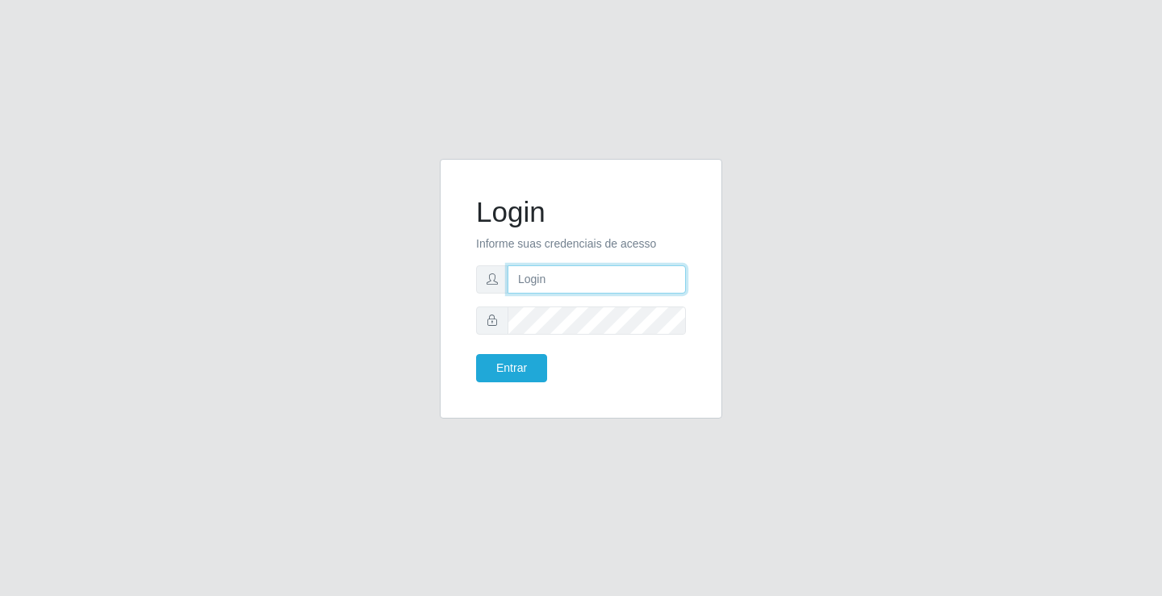
click at [563, 281] on input "text" at bounding box center [597, 280] width 178 height 28
click at [628, 282] on input "anacarla@ideal" at bounding box center [597, 280] width 178 height 28
type input "a"
type input "zivaneide@ideal"
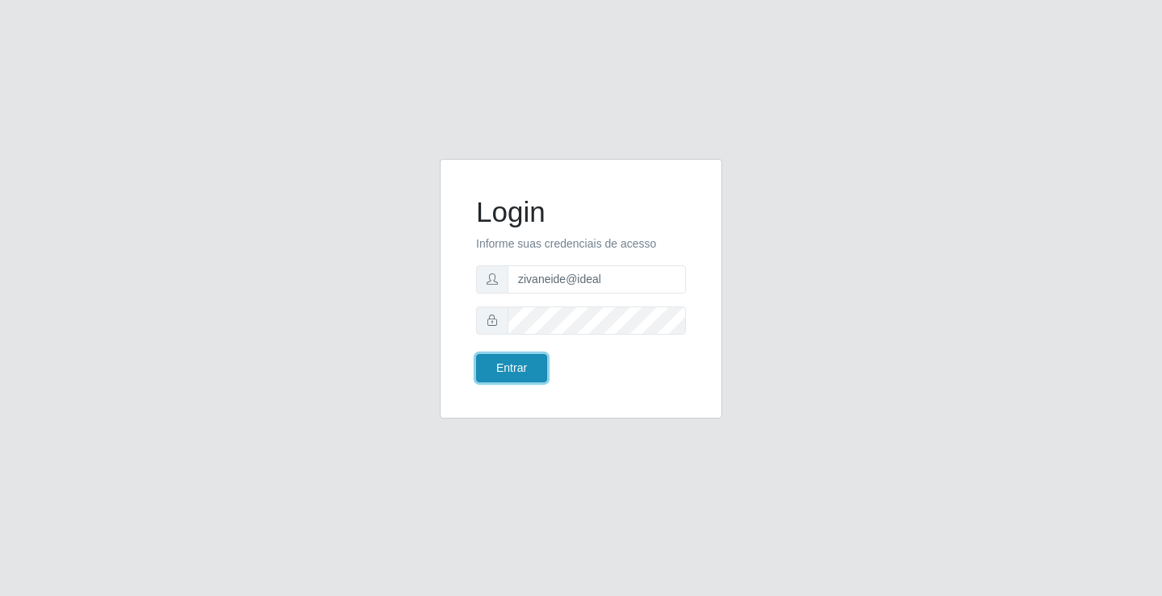
click at [484, 375] on button "Entrar" at bounding box center [511, 368] width 71 height 28
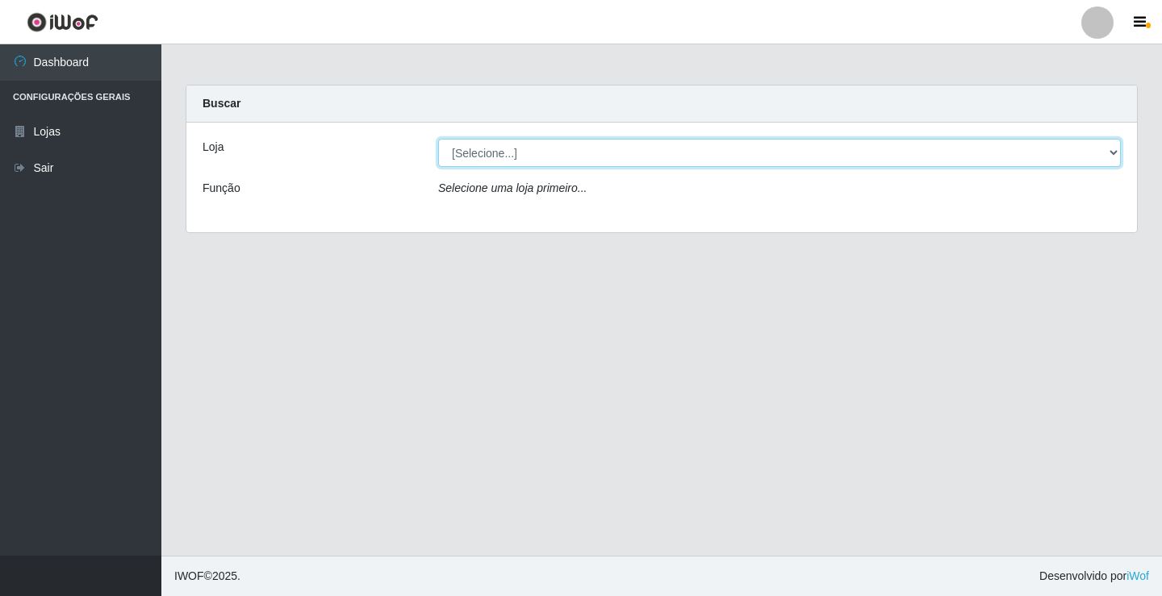
click at [1115, 149] on select "[Selecione...] Ideal - Conceição" at bounding box center [779, 153] width 683 height 28
select select "231"
click at [438, 139] on select "[Selecione...] Ideal - Conceição" at bounding box center [779, 153] width 683 height 28
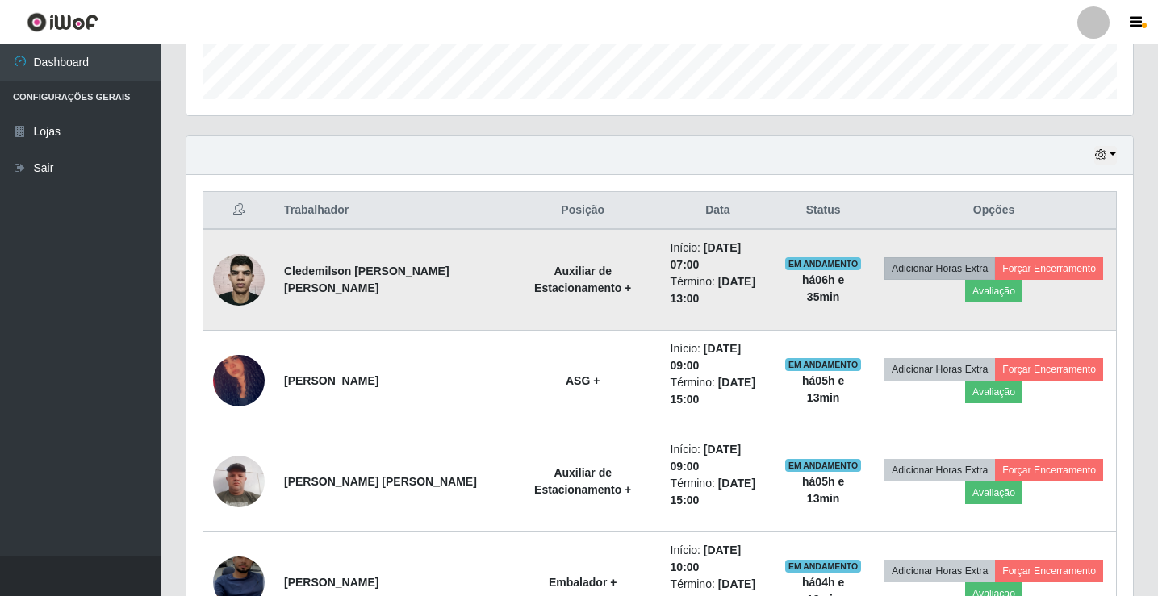
scroll to position [484, 0]
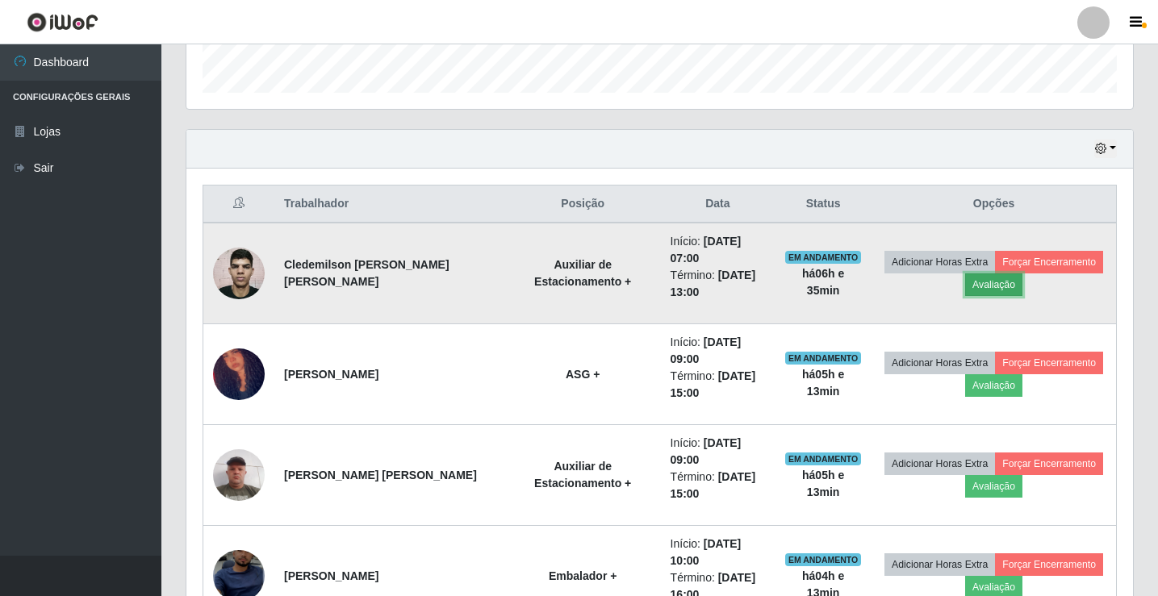
click at [971, 283] on button "Avaliação" at bounding box center [993, 285] width 57 height 23
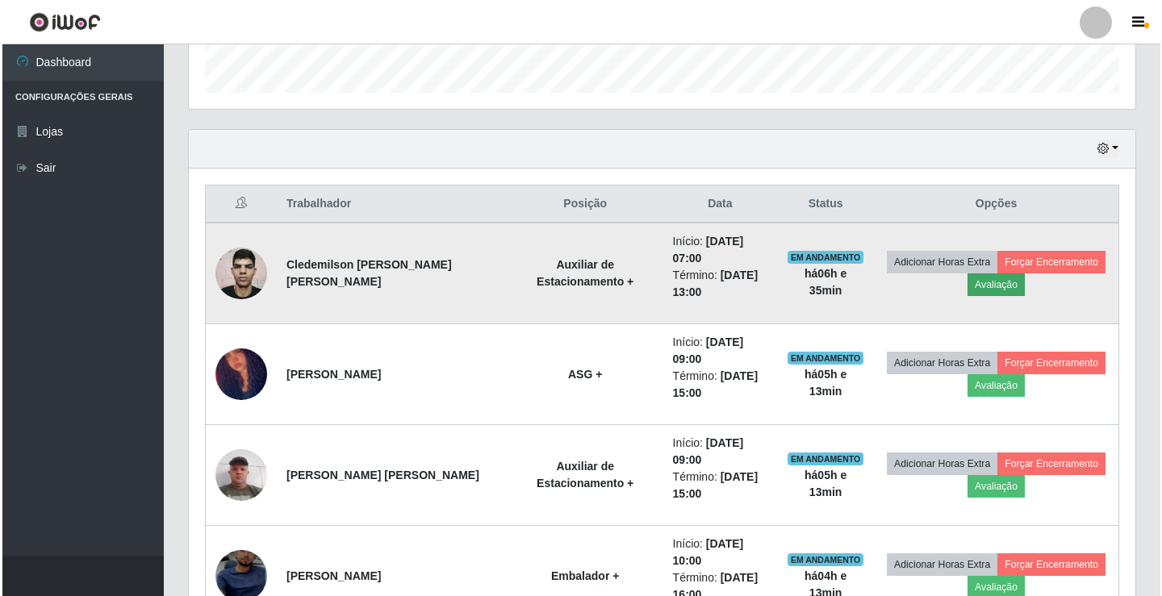
scroll to position [335, 939]
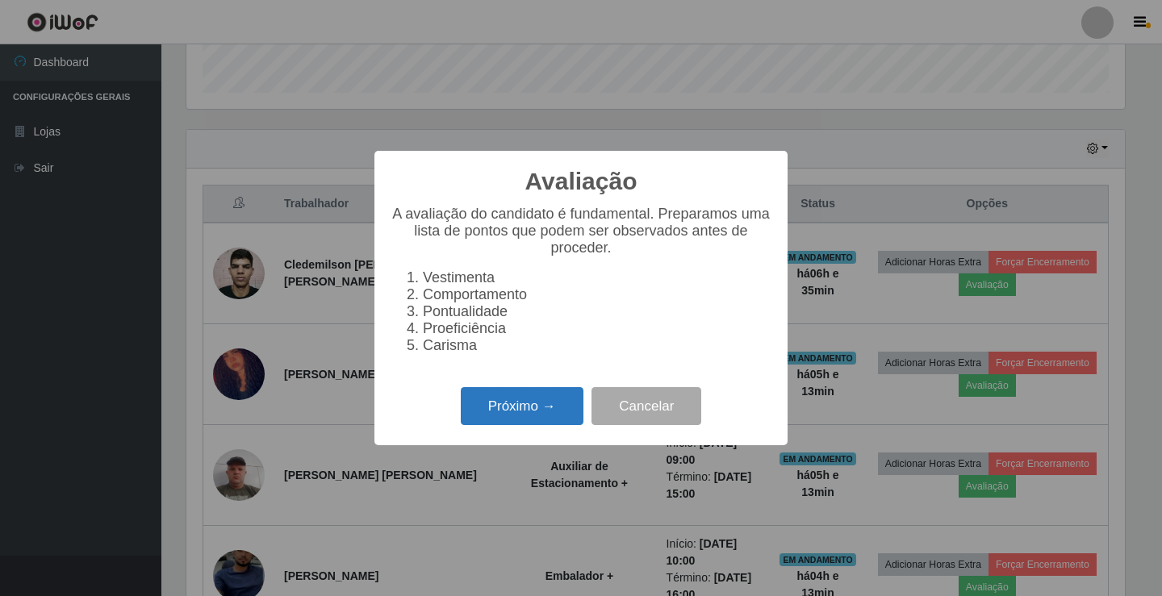
click at [544, 413] on button "Próximo →" at bounding box center [522, 406] width 123 height 38
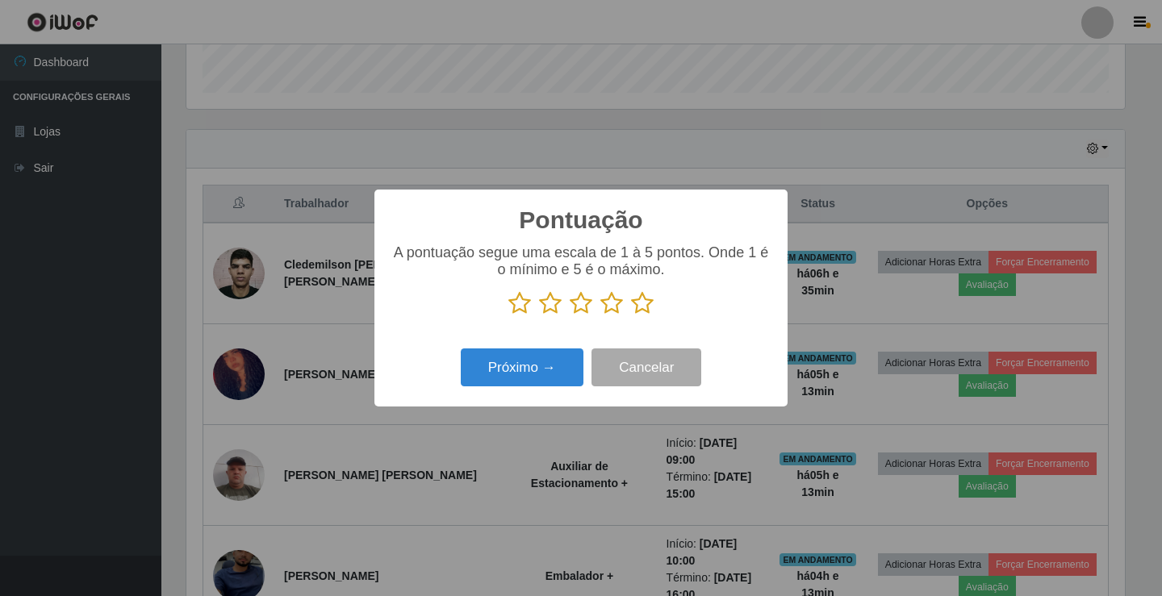
click at [643, 307] on icon at bounding box center [642, 303] width 23 height 24
click at [631, 316] on input "radio" at bounding box center [631, 316] width 0 height 0
click at [553, 363] on button "Próximo →" at bounding box center [522, 368] width 123 height 38
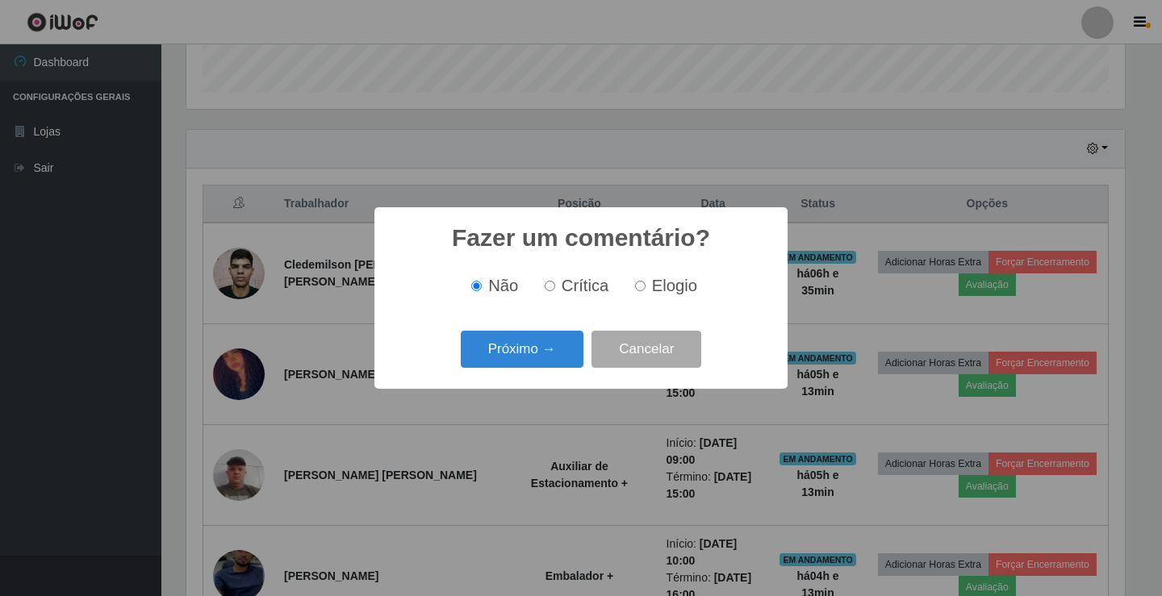
click at [553, 363] on button "Próximo →" at bounding box center [522, 350] width 123 height 38
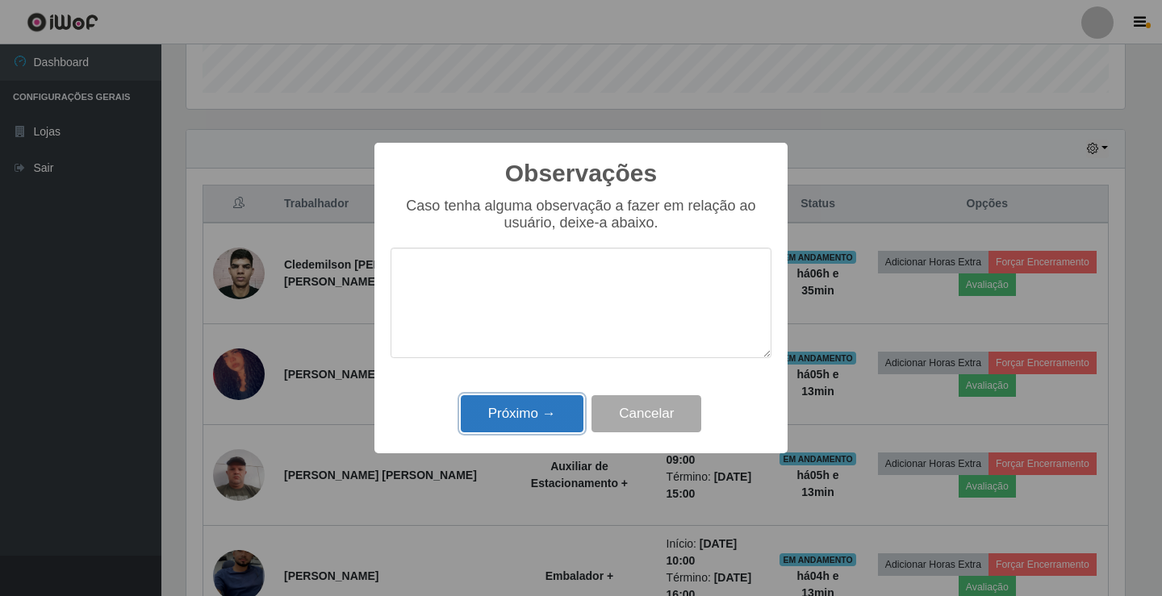
click at [545, 404] on button "Próximo →" at bounding box center [522, 414] width 123 height 38
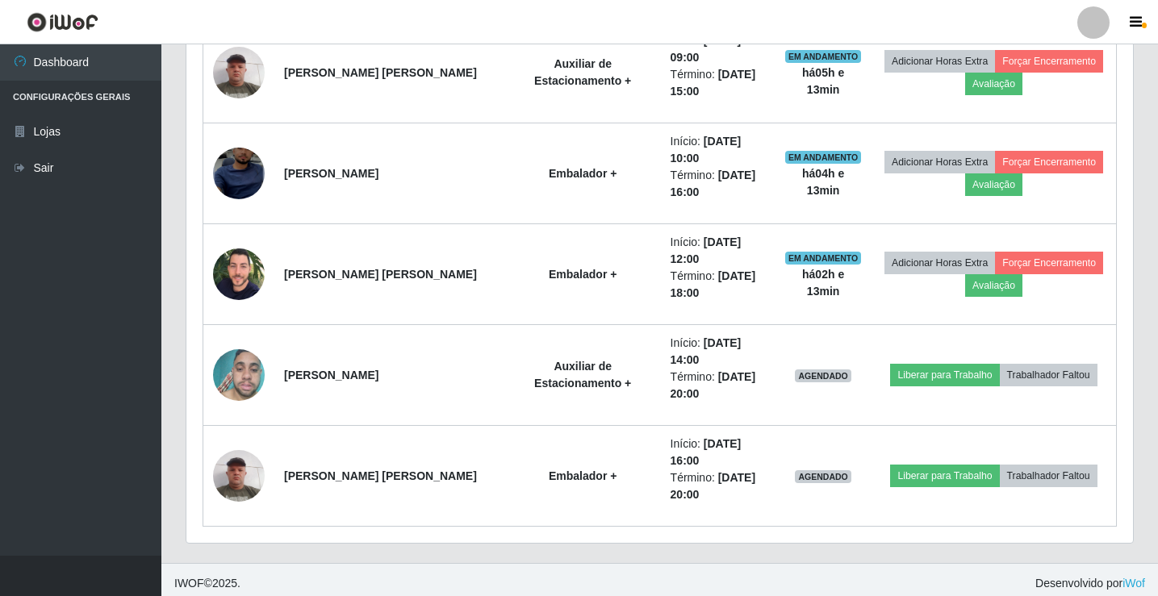
scroll to position [888, 0]
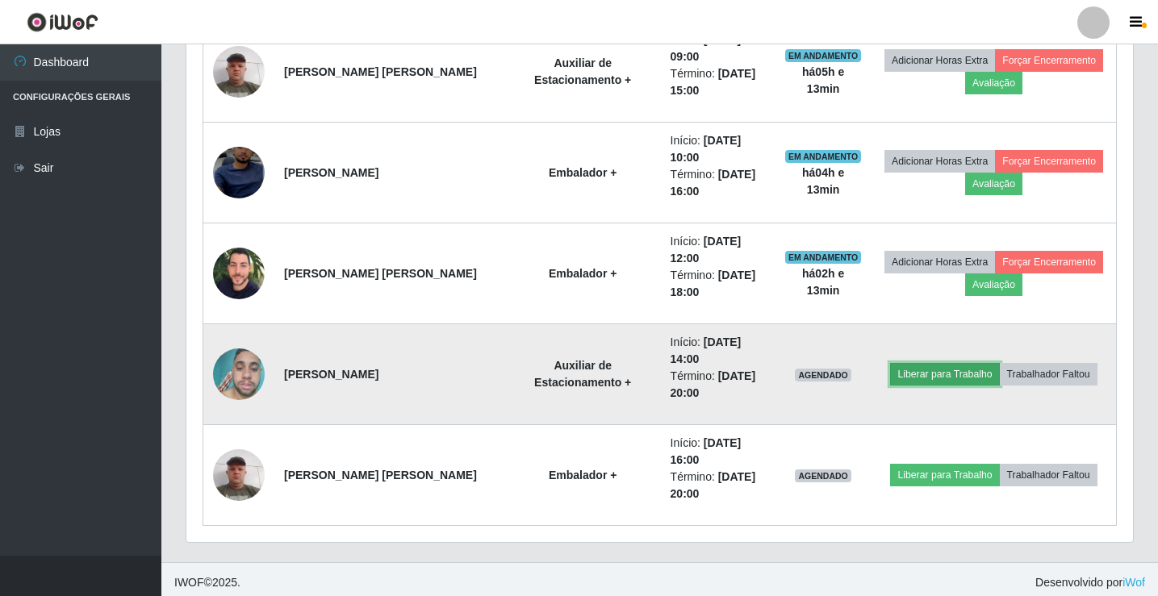
click at [927, 376] on button "Liberar para Trabalho" at bounding box center [944, 374] width 109 height 23
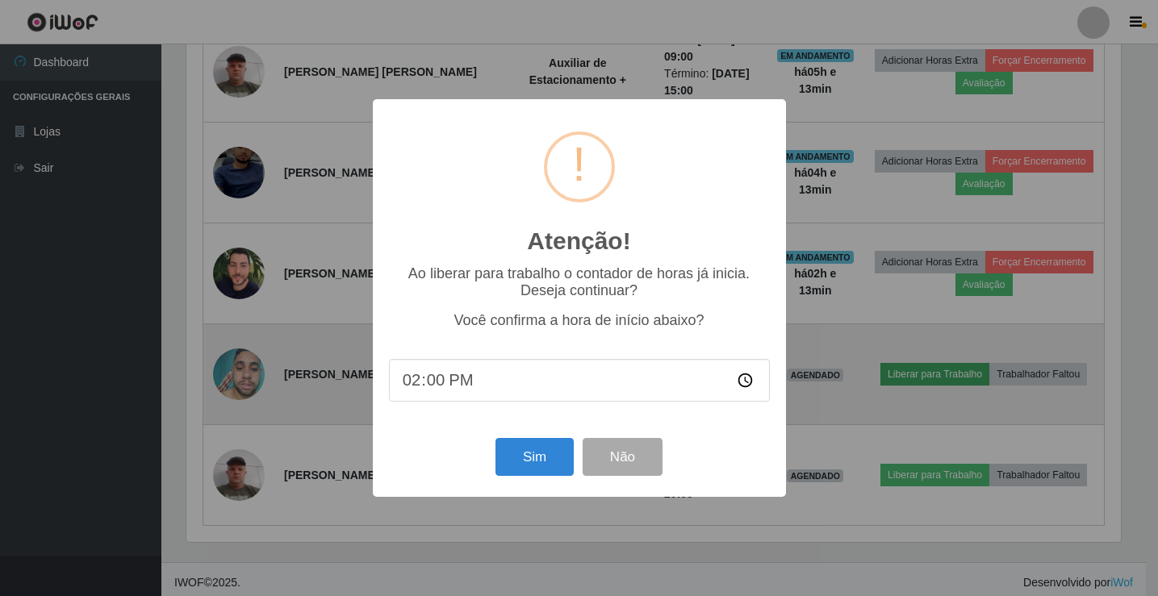
scroll to position [335, 939]
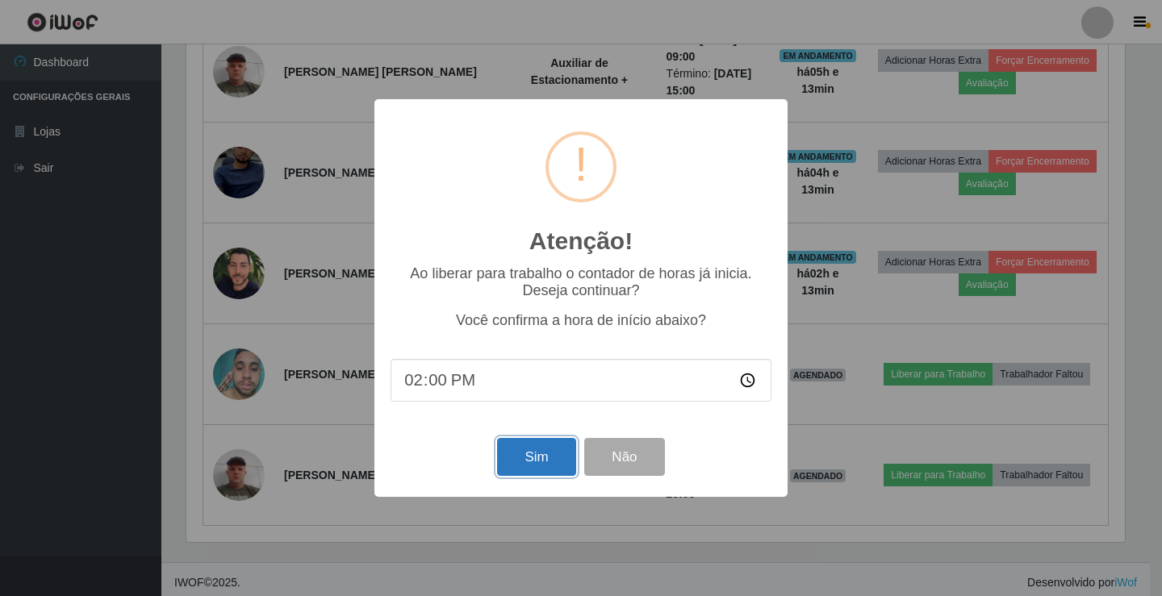
click at [500, 468] on button "Sim" at bounding box center [536, 457] width 78 height 38
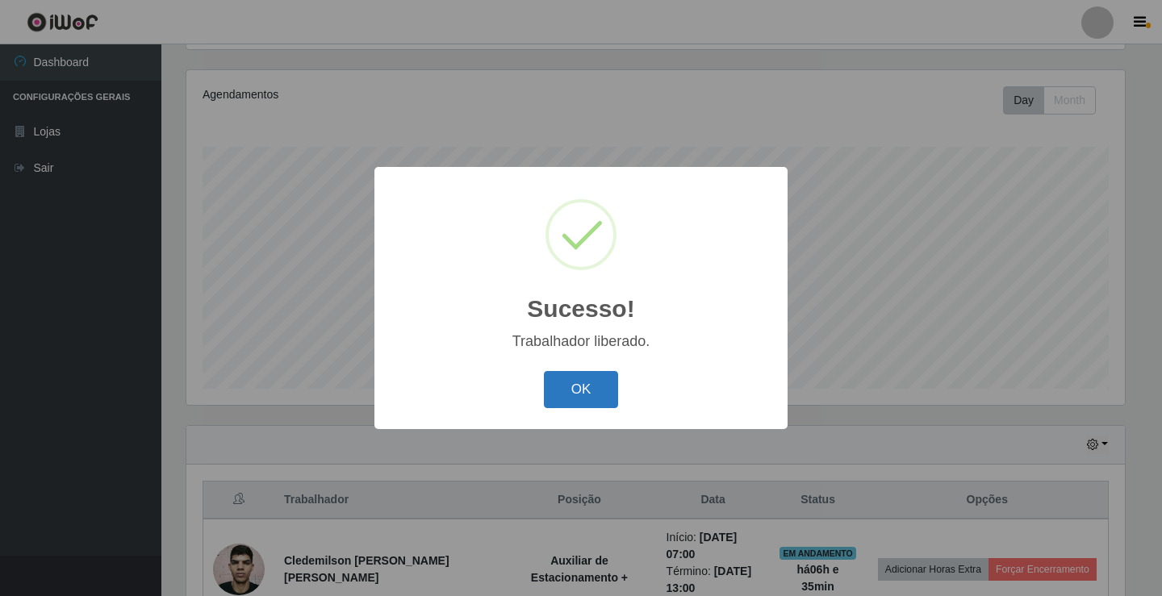
click at [580, 391] on button "OK" at bounding box center [581, 390] width 75 height 38
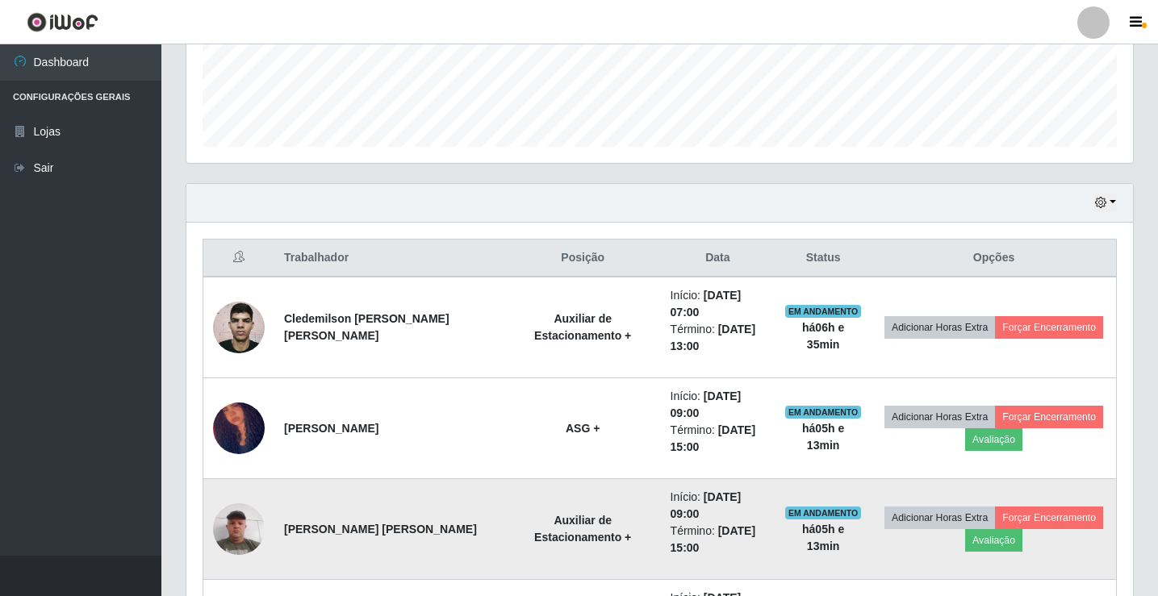
scroll to position [672, 0]
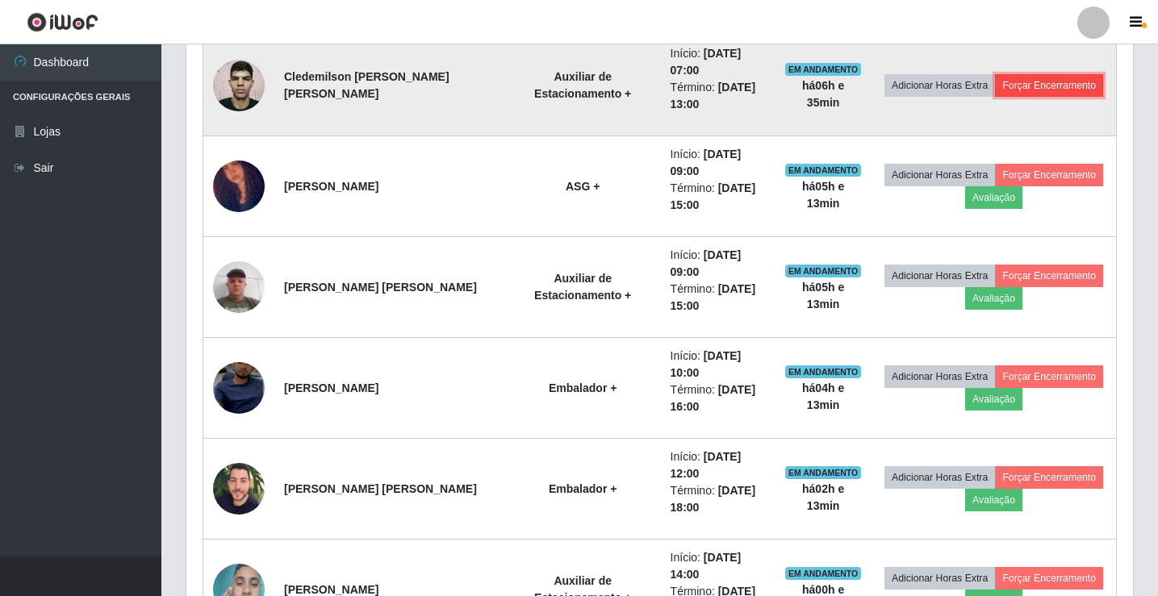
click at [1032, 90] on button "Forçar Encerramento" at bounding box center [1049, 85] width 108 height 23
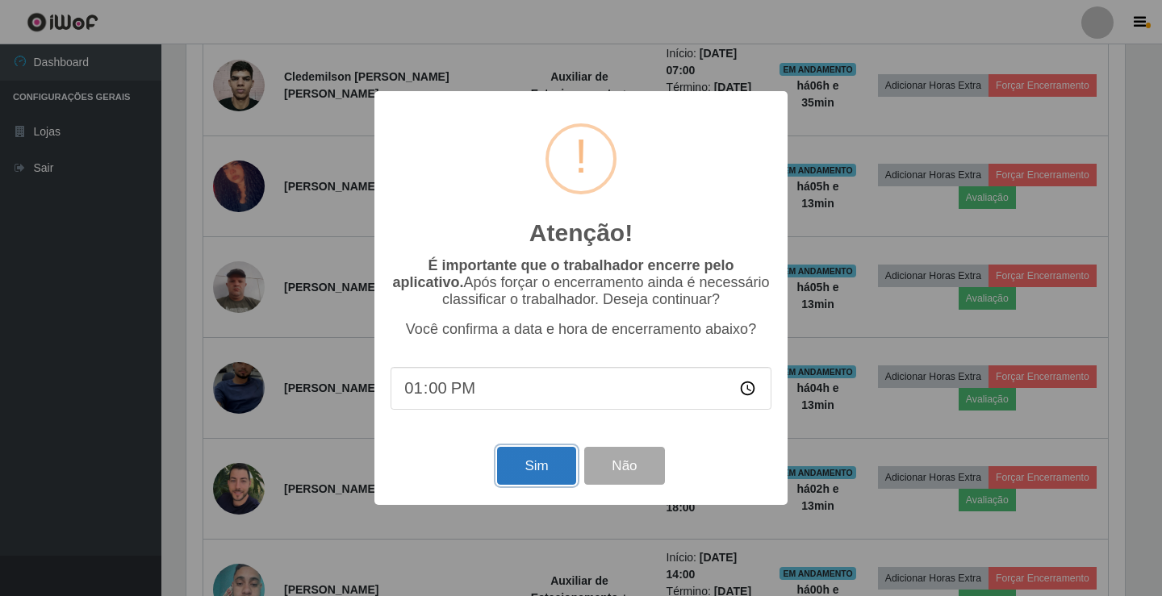
click at [539, 468] on button "Sim" at bounding box center [536, 466] width 78 height 38
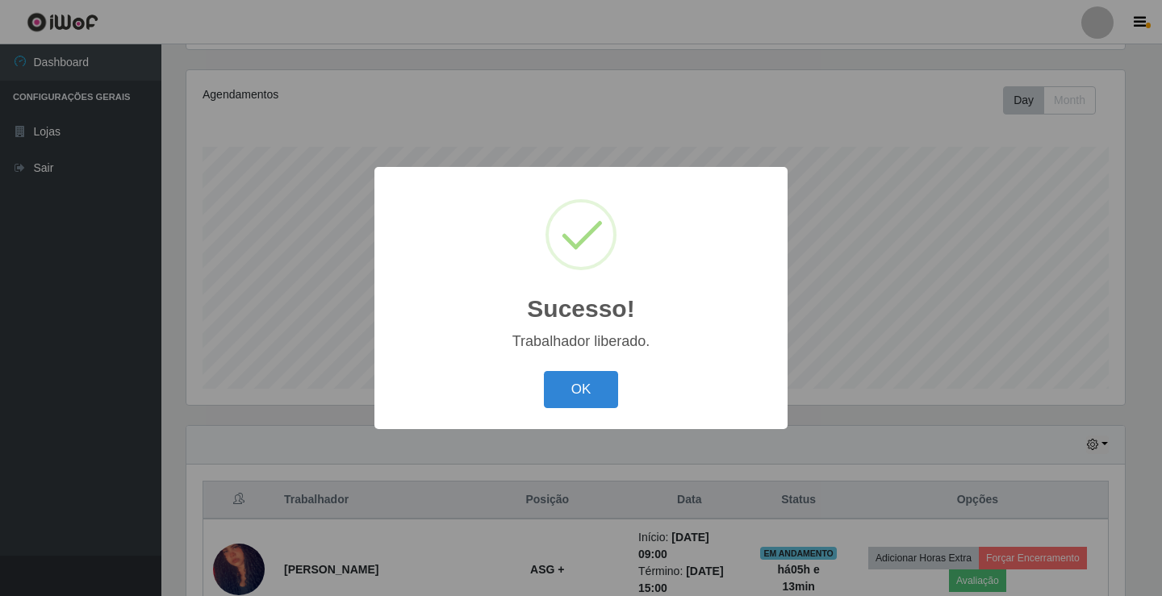
click at [591, 370] on div "OK Cancel" at bounding box center [581, 389] width 381 height 46
click at [591, 387] on button "OK" at bounding box center [581, 390] width 75 height 38
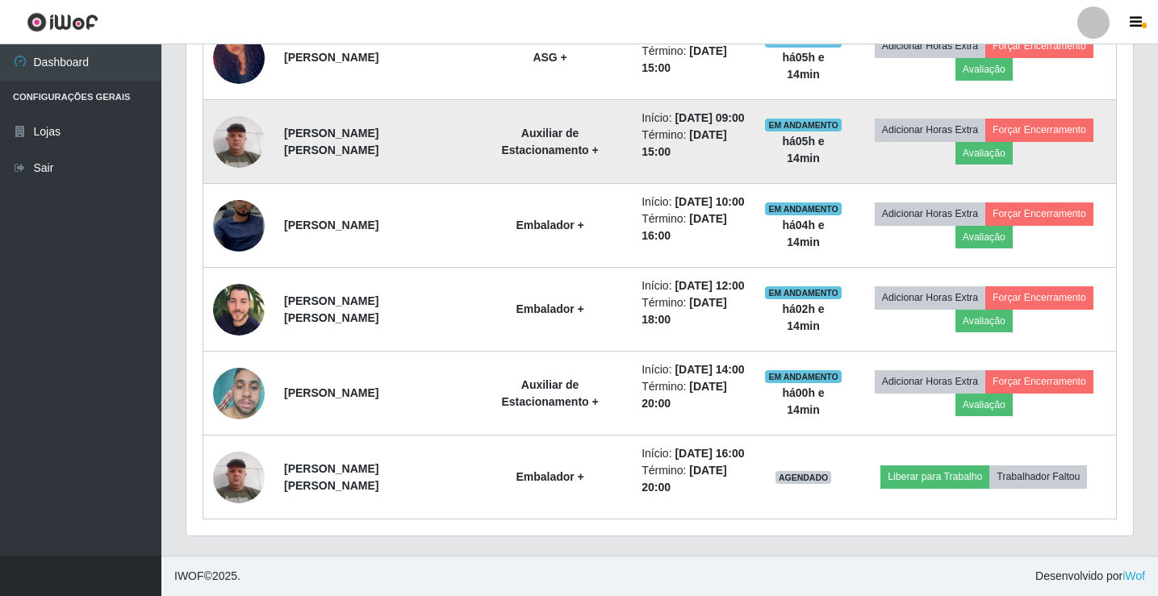
scroll to position [0, 0]
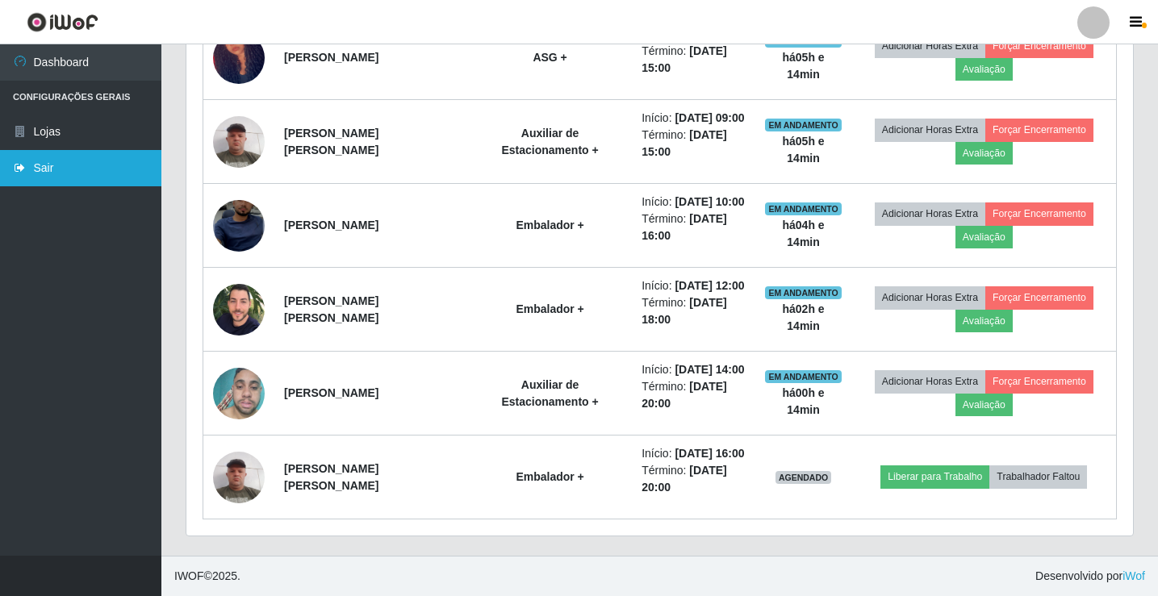
click at [54, 174] on link "Sair" at bounding box center [80, 168] width 161 height 36
